Goal: Find specific page/section: Find specific page/section

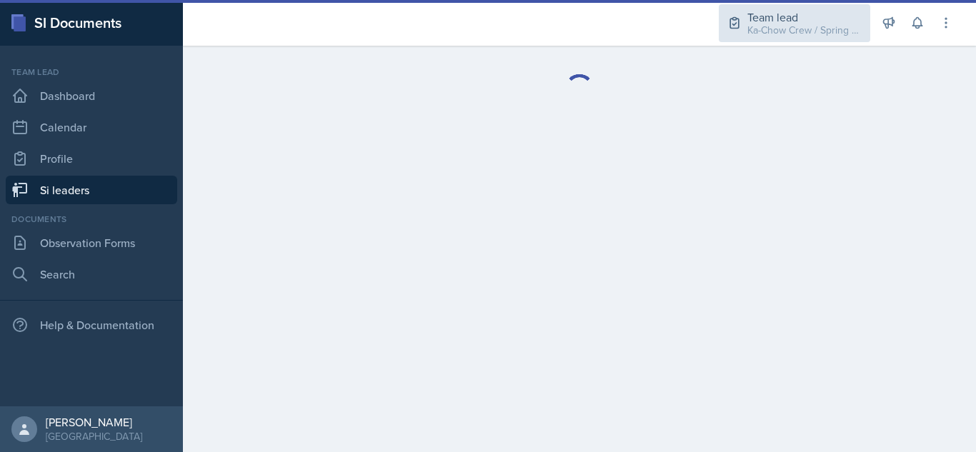
click at [789, 36] on div "Ka-Chow Crew / Spring 2025" at bounding box center [805, 30] width 114 height 15
click at [791, 28] on div "Ka-Chow Crew / Spring 2025" at bounding box center [805, 30] width 114 height 15
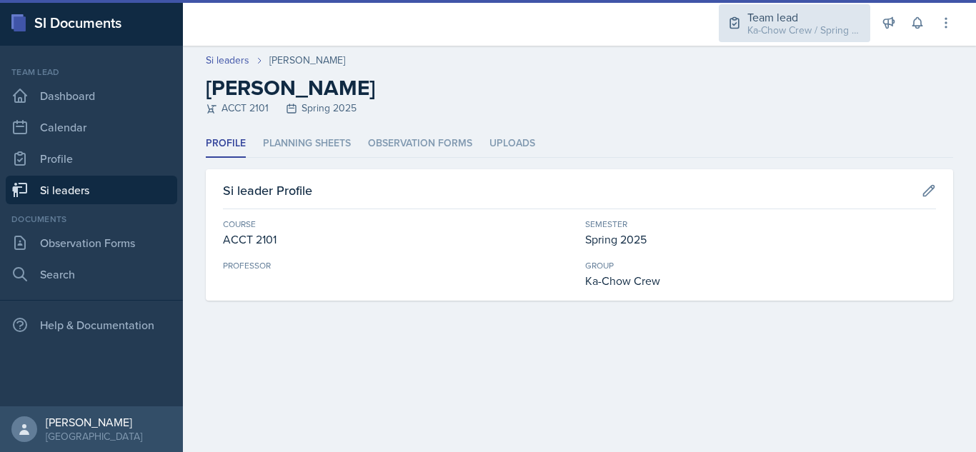
click at [782, 15] on div "Team lead" at bounding box center [805, 17] width 114 height 17
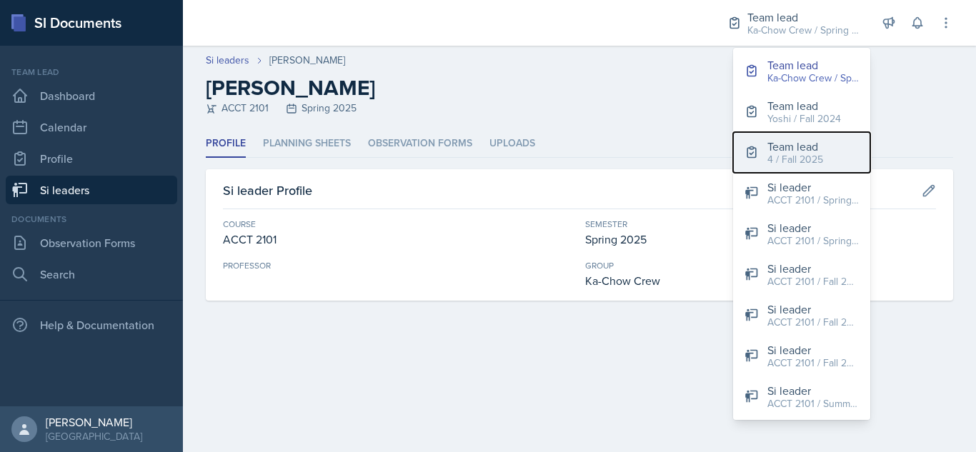
click at [807, 159] on div "4 / Fall 2025" at bounding box center [796, 159] width 56 height 15
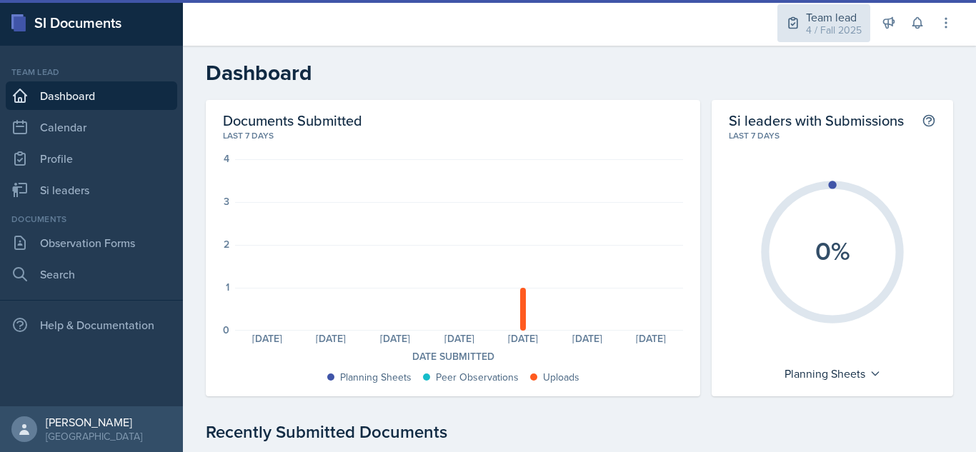
click at [841, 29] on div "4 / Fall 2025" at bounding box center [834, 30] width 56 height 15
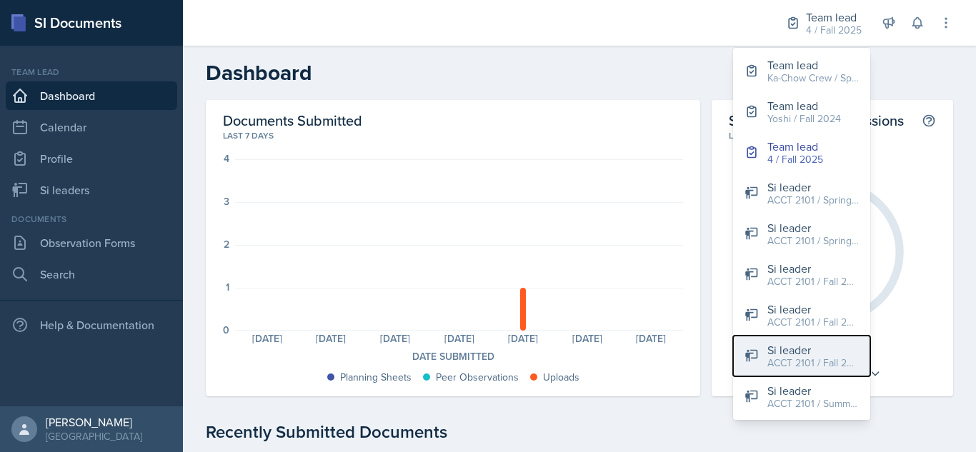
click at [823, 367] on div "ACCT 2101 / Fall 2025" at bounding box center [813, 363] width 91 height 15
